Goal: Transaction & Acquisition: Purchase product/service

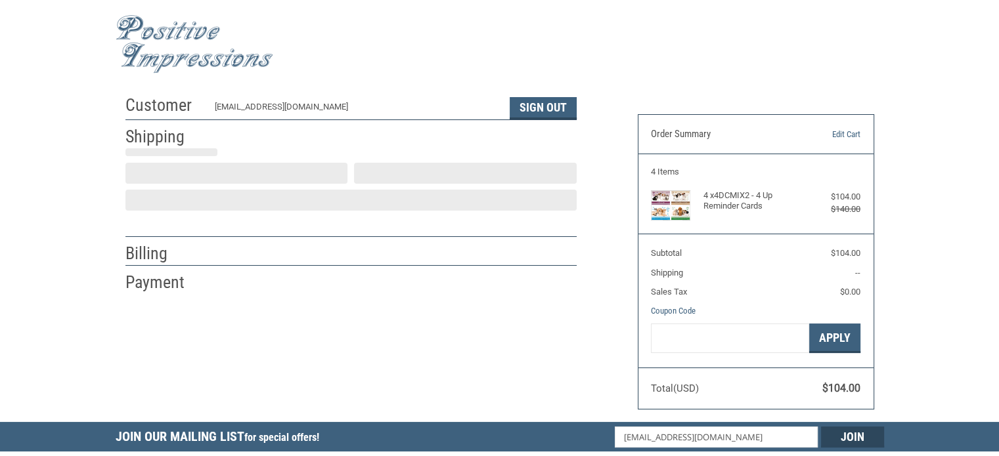
scroll to position [29, 0]
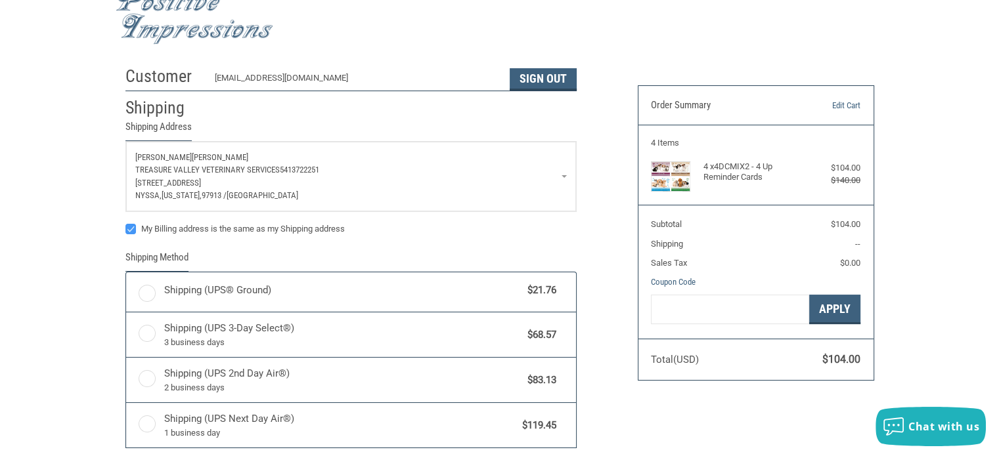
radio input "true"
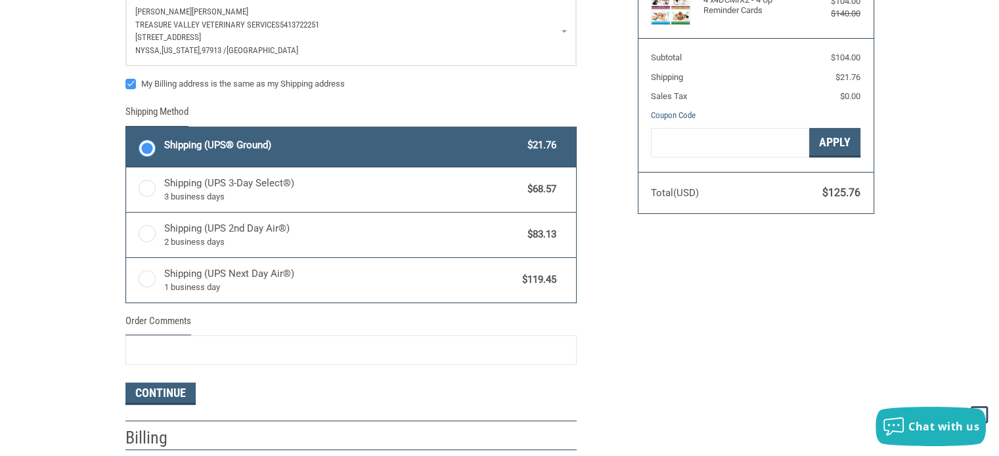
scroll to position [226, 0]
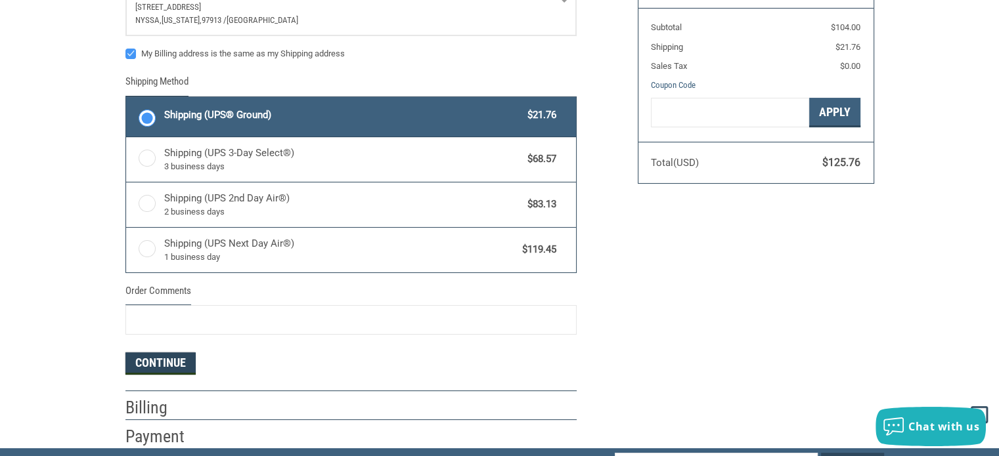
click at [175, 360] on button "Continue" at bounding box center [160, 364] width 70 height 22
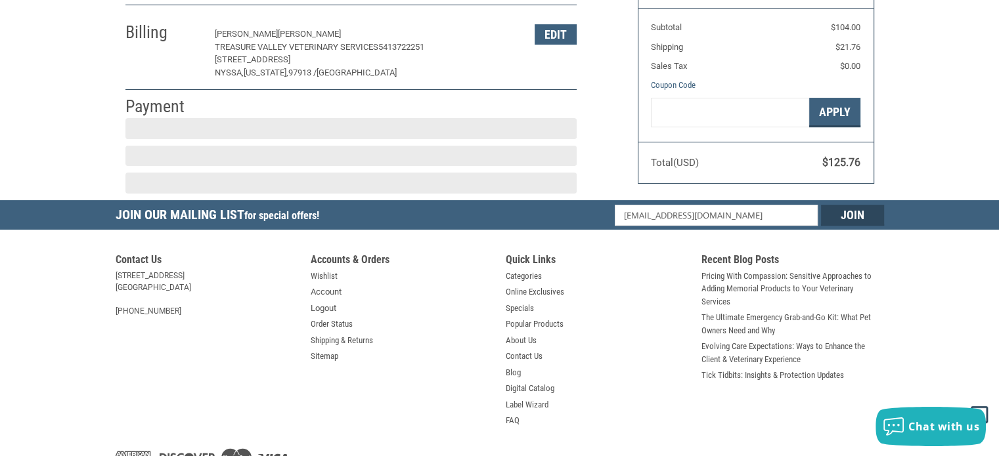
scroll to position [224, 0]
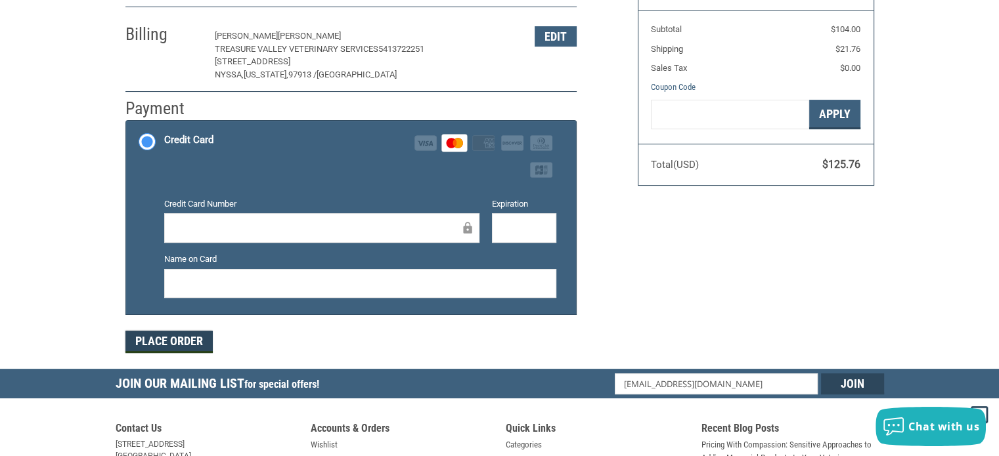
click at [192, 339] on button "Place Order" at bounding box center [168, 342] width 87 height 22
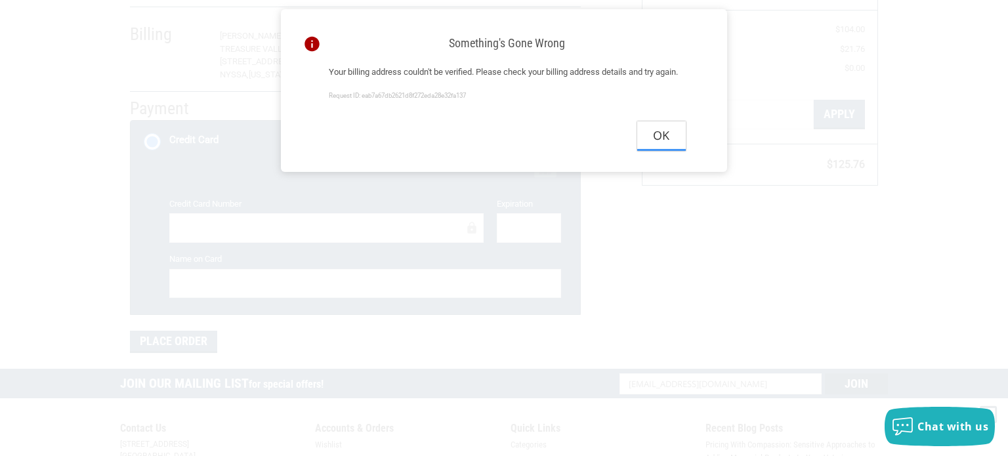
click at [655, 144] on button "Ok" at bounding box center [661, 136] width 49 height 30
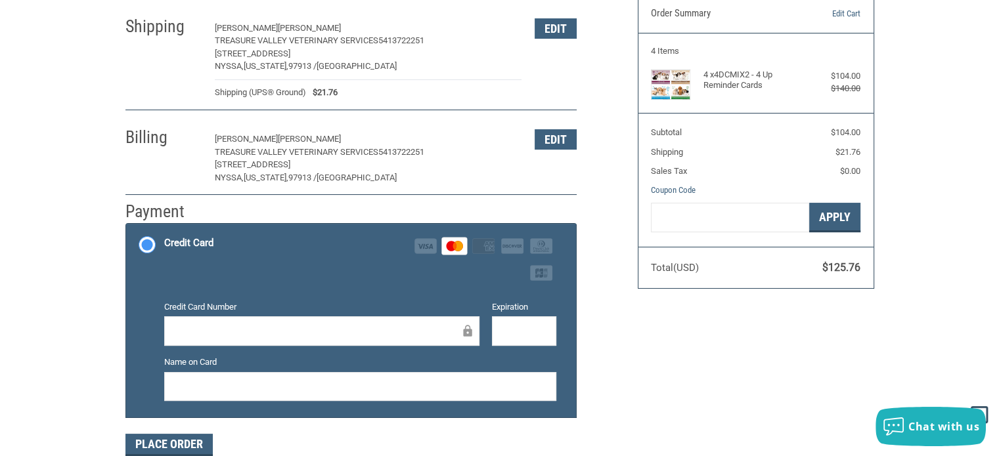
scroll to position [93, 0]
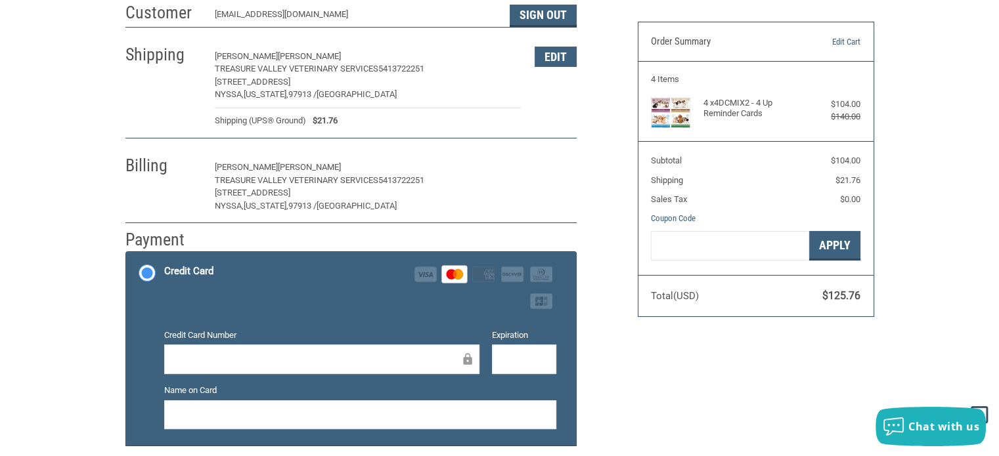
click at [575, 167] on button "Edit" at bounding box center [555, 168] width 42 height 20
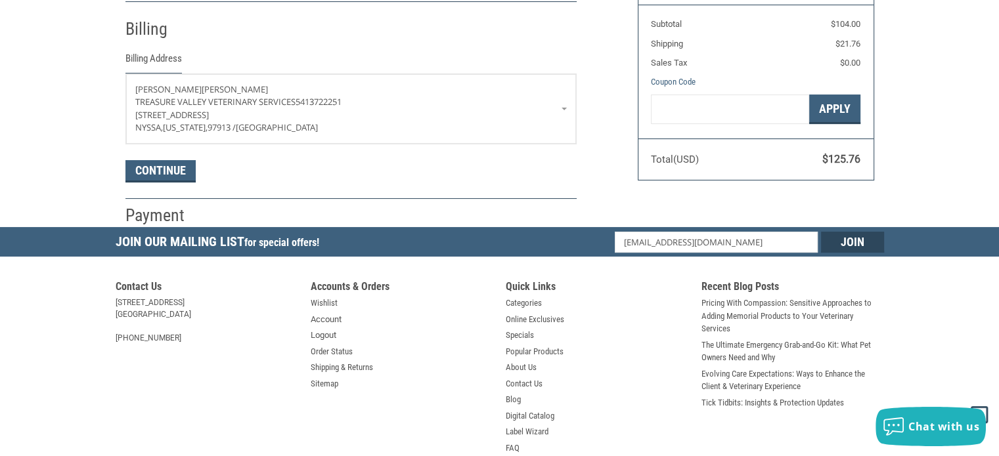
scroll to position [230, 0]
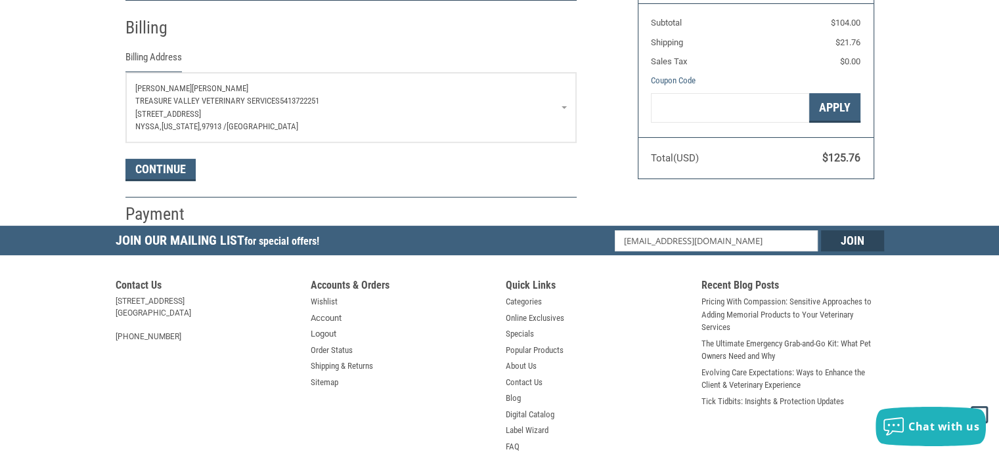
click at [349, 110] on p "[STREET_ADDRESS]" at bounding box center [350, 114] width 431 height 13
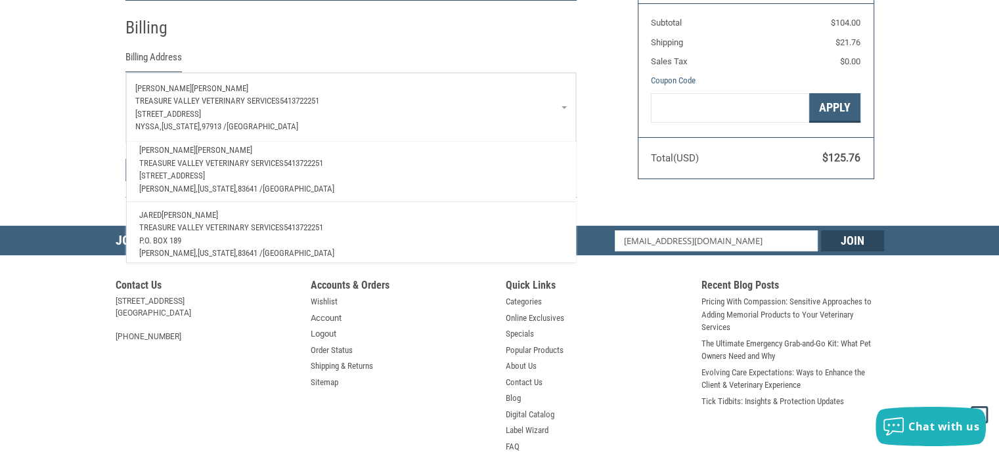
scroll to position [240, 0]
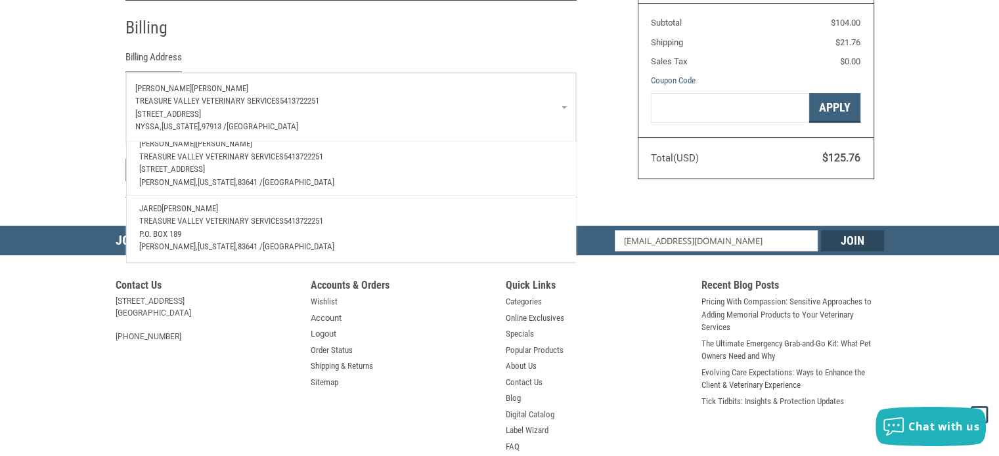
click at [299, 216] on span "5413722251" at bounding box center [303, 221] width 39 height 10
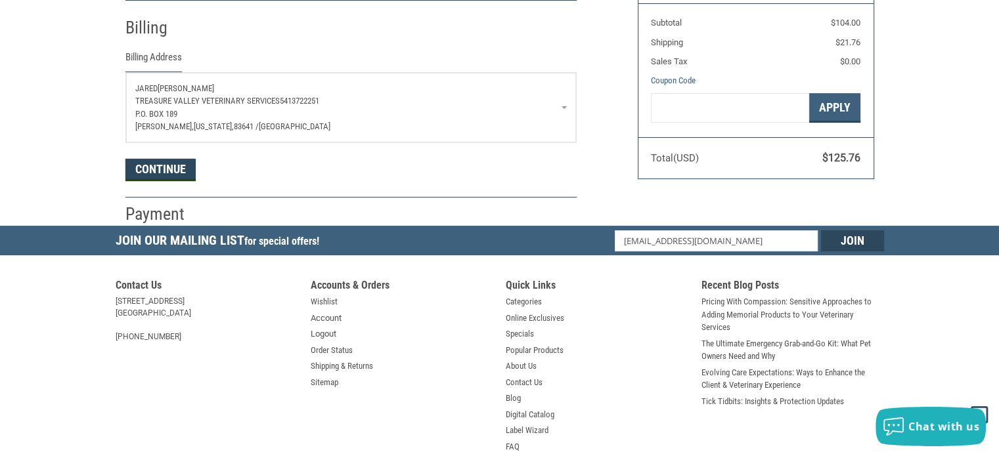
click at [175, 171] on button "Continue" at bounding box center [160, 170] width 70 height 22
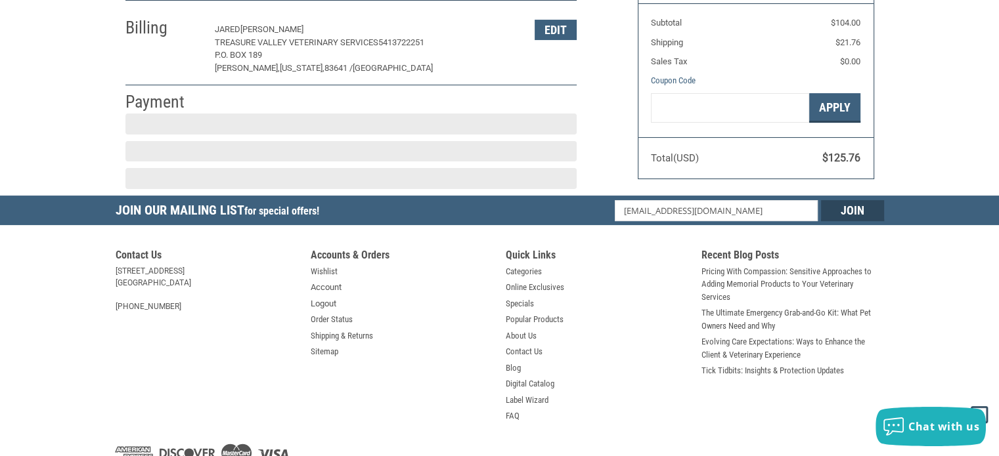
scroll to position [224, 0]
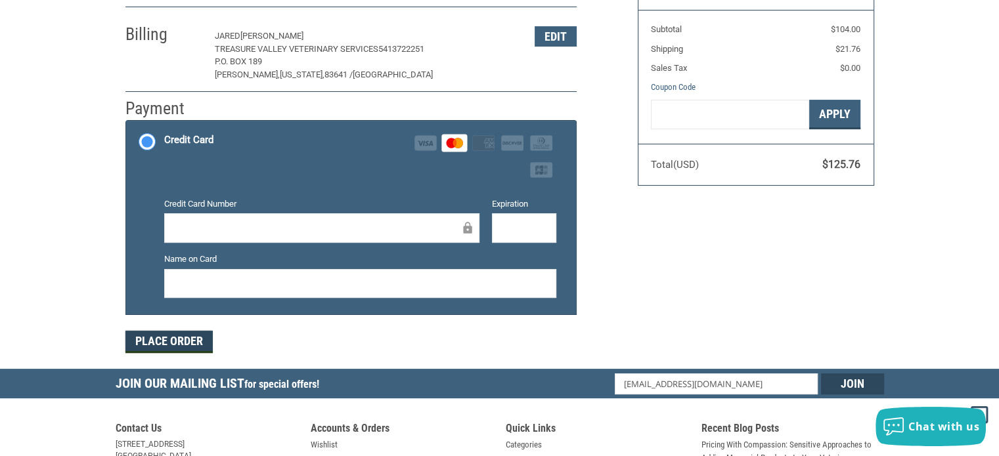
click at [154, 343] on button "Place Order" at bounding box center [168, 342] width 87 height 22
